Goal: Information Seeking & Learning: Stay updated

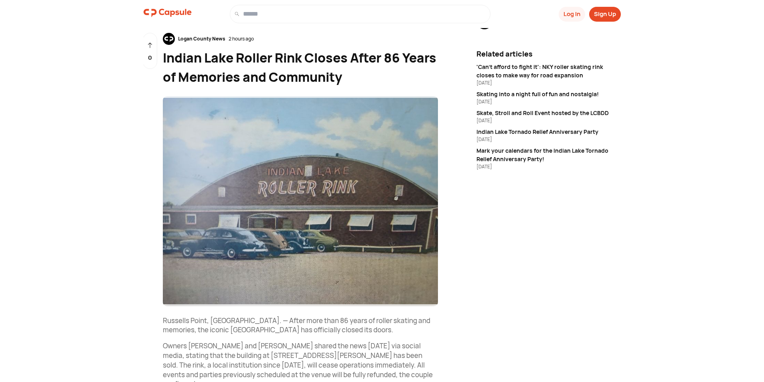
scroll to position [40, 0]
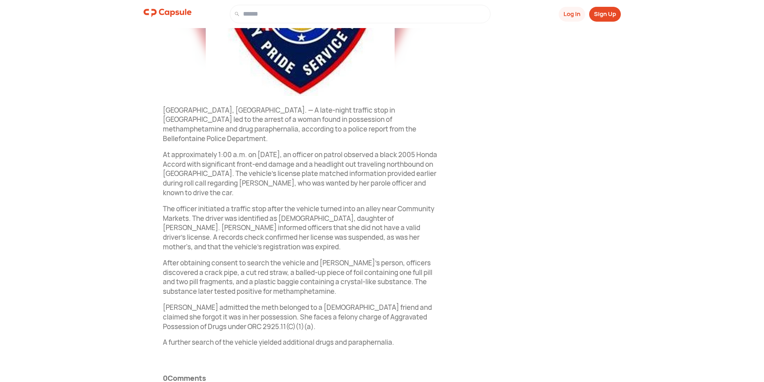
scroll to position [252, 0]
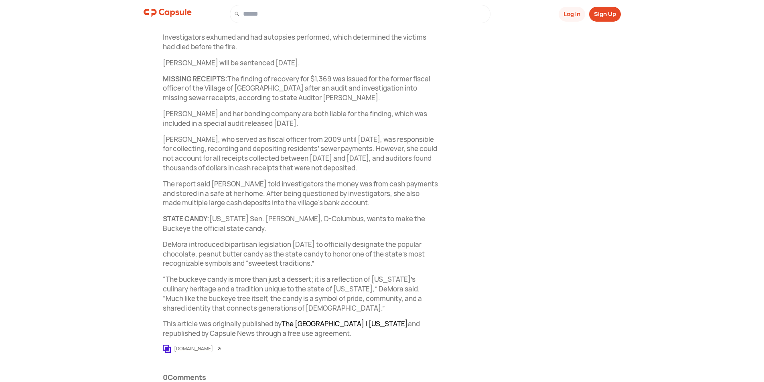
scroll to position [461, 0]
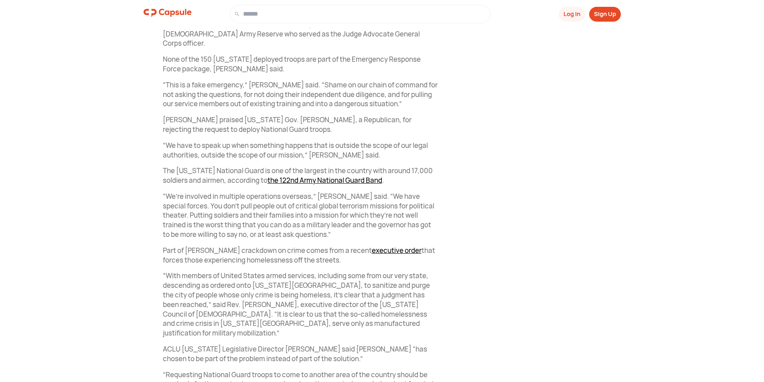
scroll to position [815, 0]
